Goal: Task Accomplishment & Management: Use online tool/utility

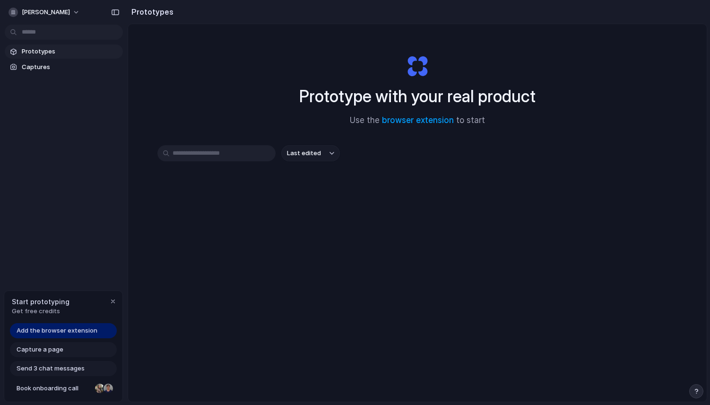
click at [52, 330] on span "Add the browser extension" at bounding box center [57, 330] width 81 height 9
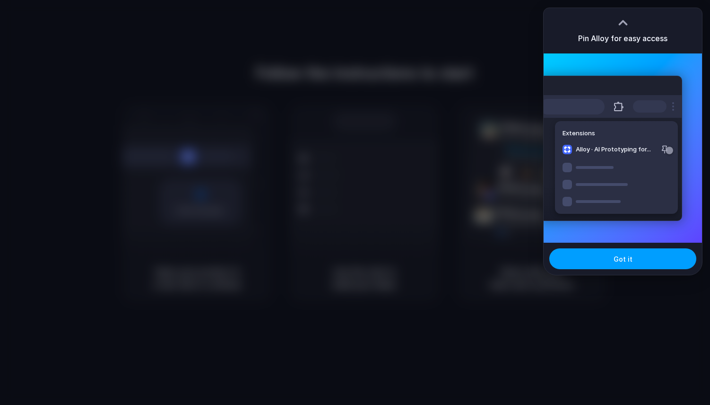
click at [611, 256] on button "Got it" at bounding box center [623, 258] width 147 height 21
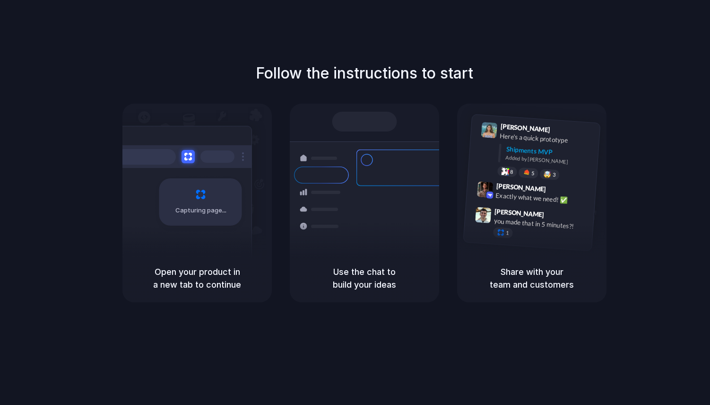
click at [355, 202] on div at bounding box center [355, 202] width 0 height 0
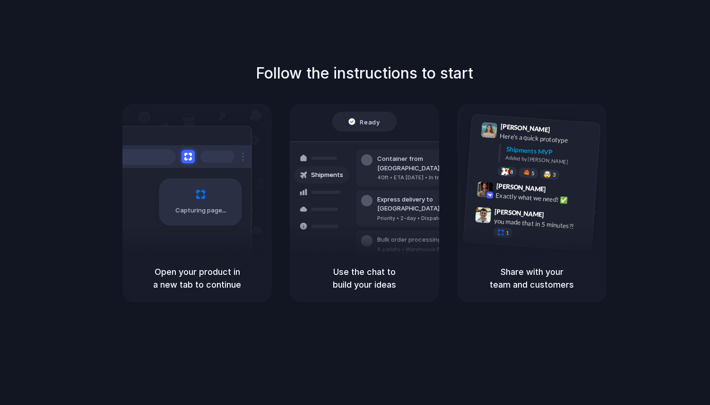
click at [355, 202] on div at bounding box center [355, 202] width 0 height 0
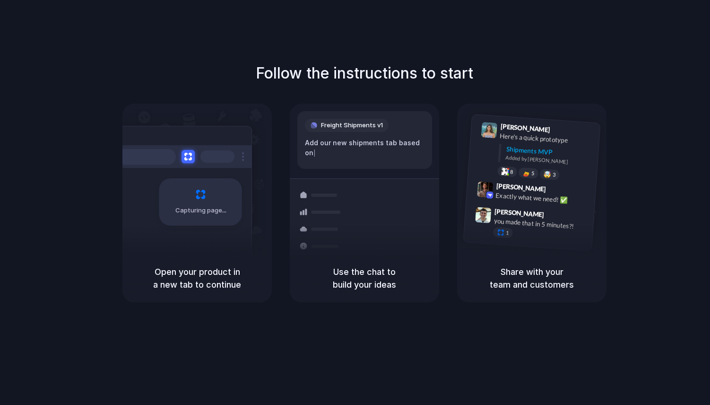
click at [355, 202] on div at bounding box center [355, 202] width 0 height 0
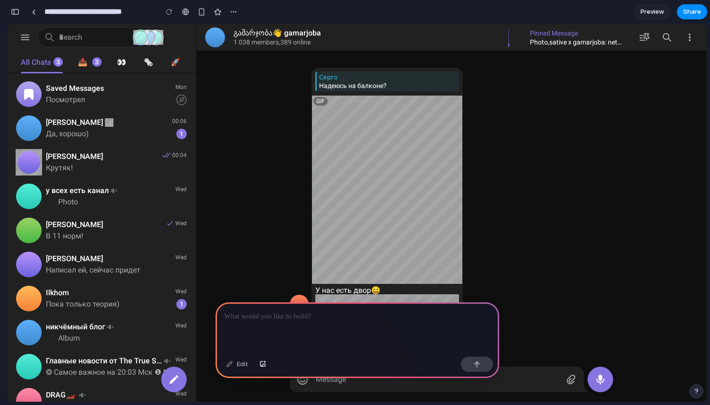
scroll to position [0, 9]
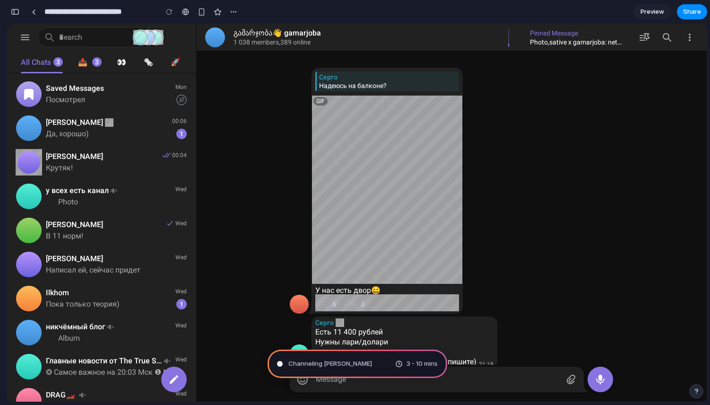
type input "**********"
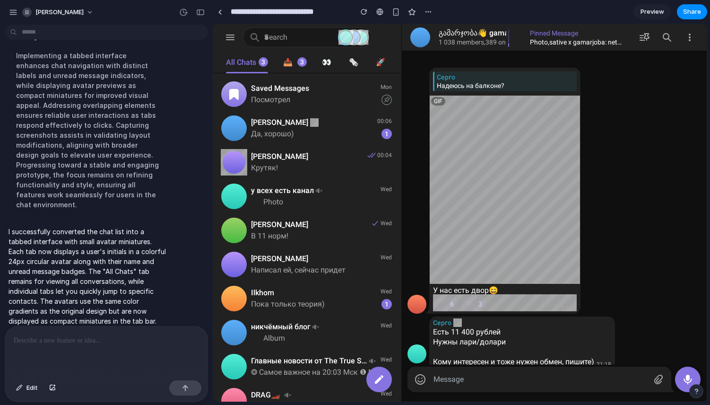
scroll to position [0, 0]
